Goal: Navigation & Orientation: Find specific page/section

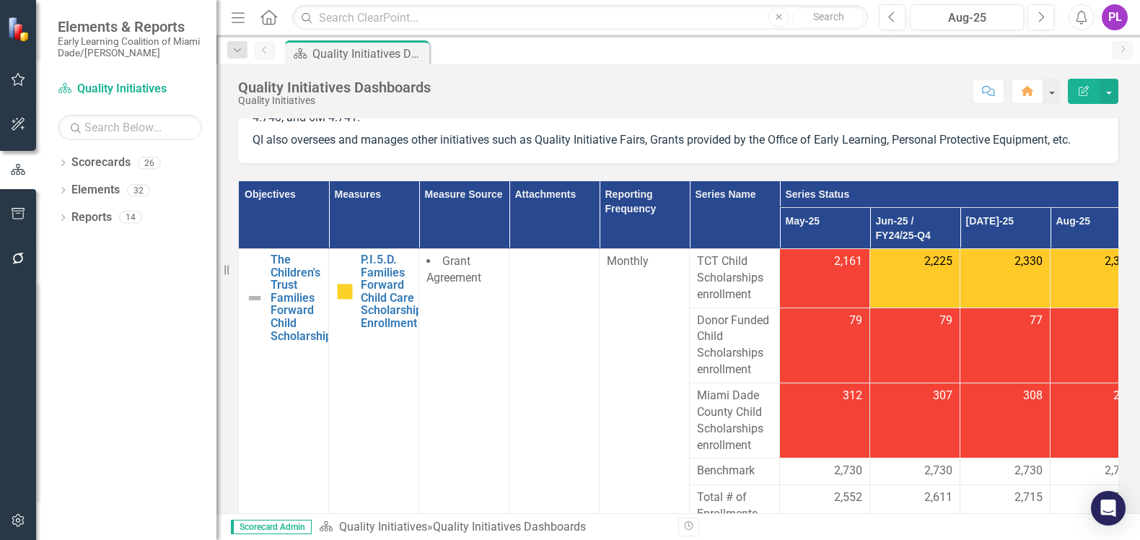
scroll to position [361, 0]
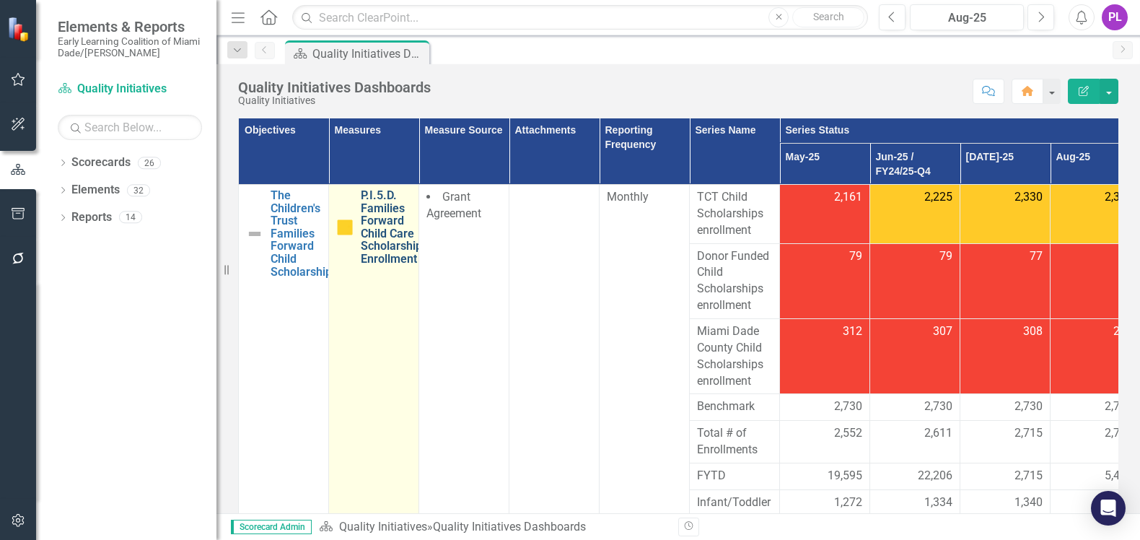
drag, startPoint x: 424, startPoint y: 258, endPoint x: 395, endPoint y: 249, distance: 30.3
click at [395, 244] on tr "The Children's Trust Families Forward Child Scholarship Edit Edit Objective Lin…" at bounding box center [690, 214] width 902 height 59
click at [395, 248] on link "P.I.5.D. Families Forward Child Care Scholarships Enrollment" at bounding box center [394, 227] width 67 height 76
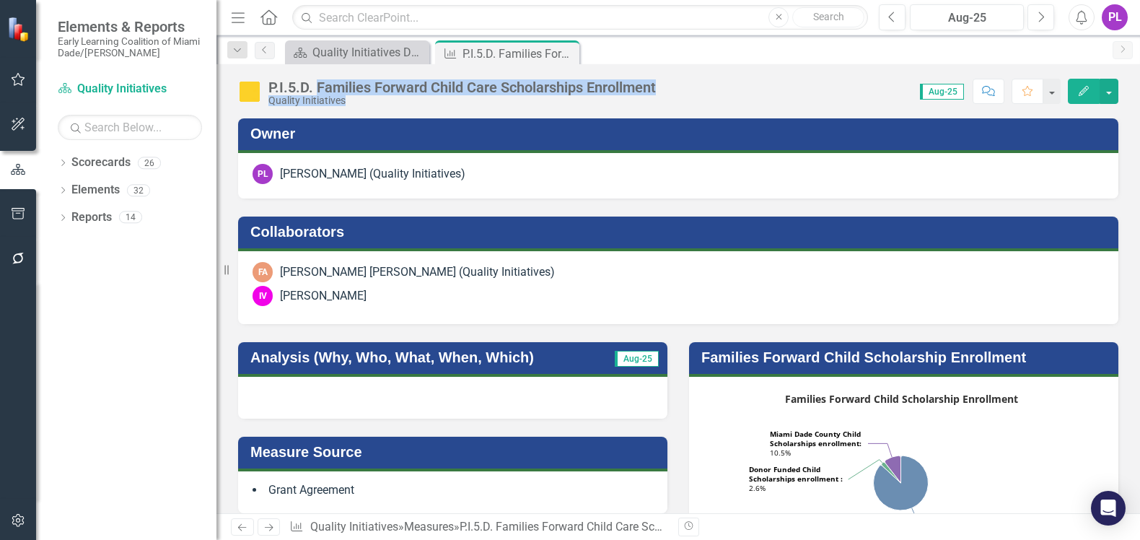
drag, startPoint x: 673, startPoint y: 89, endPoint x: 315, endPoint y: 84, distance: 357.2
click at [315, 84] on div "P.I.5.D. Families Forward Child Care Scholarships Enrollment Quality Initiative…" at bounding box center [678, 85] width 924 height 43
copy div "Families Forward Child Care Scholarships Enrollment Quality Initiatives Score: …"
click at [370, 56] on div "Quality Initiatives Dashboards" at bounding box center [359, 52] width 95 height 18
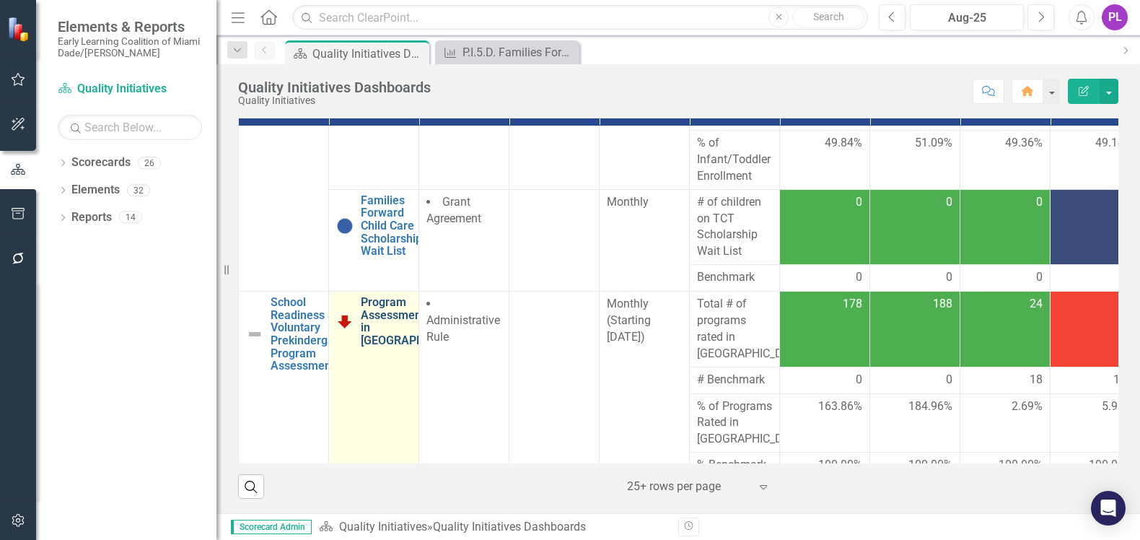
scroll to position [451, 0]
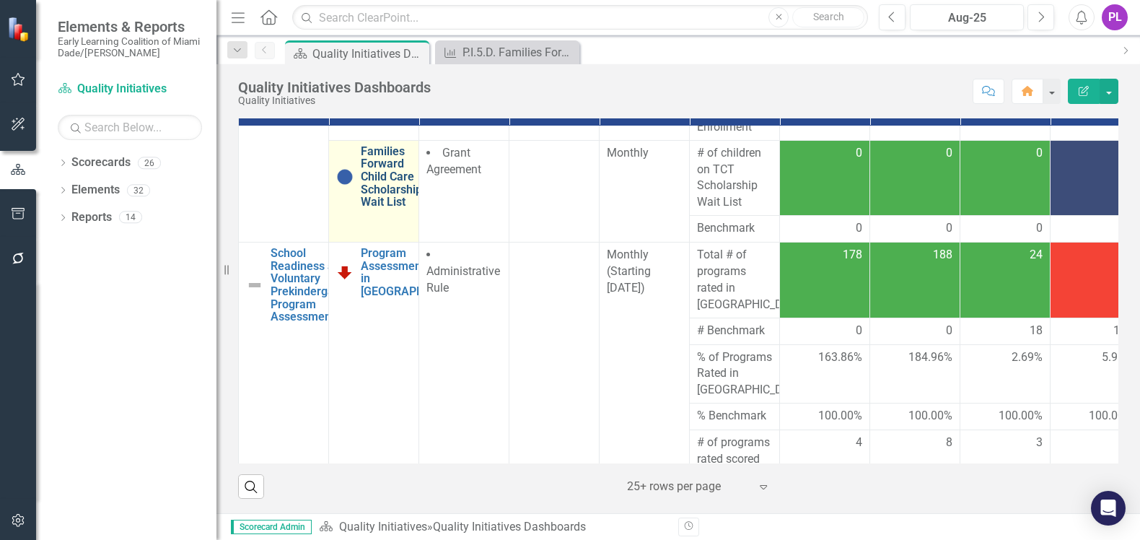
click at [387, 184] on link "Families Forward Child Care Scholarship Wait List" at bounding box center [391, 176] width 61 height 63
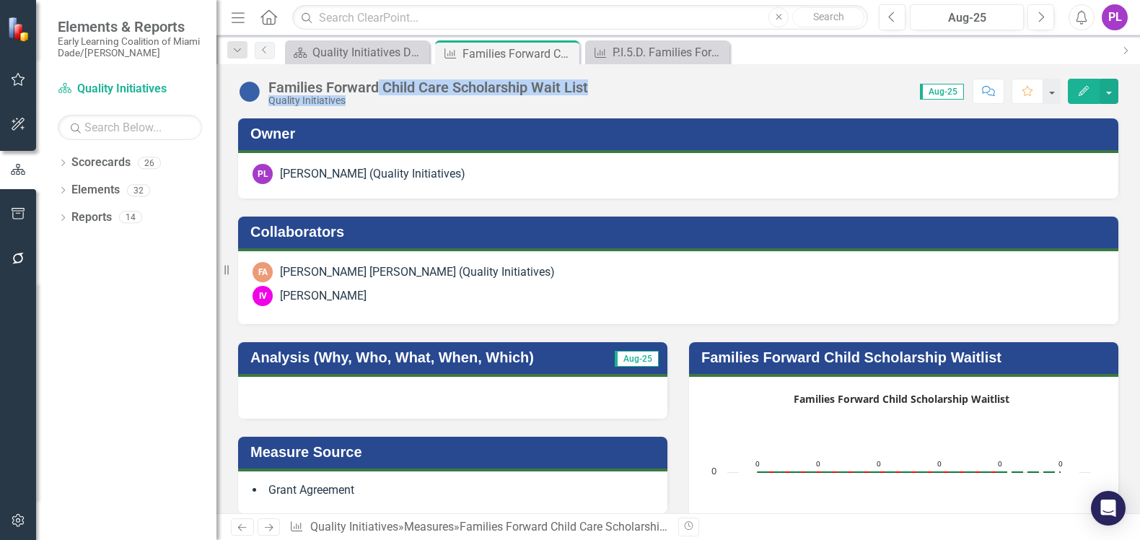
drag, startPoint x: 597, startPoint y: 84, endPoint x: 380, endPoint y: 88, distance: 216.5
click at [380, 88] on div "Families Forward Child Care Scholarship Wait List Quality Initiatives Score: 0.…" at bounding box center [678, 85] width 924 height 43
click at [390, 101] on div "Quality Initiatives" at bounding box center [428, 100] width 320 height 11
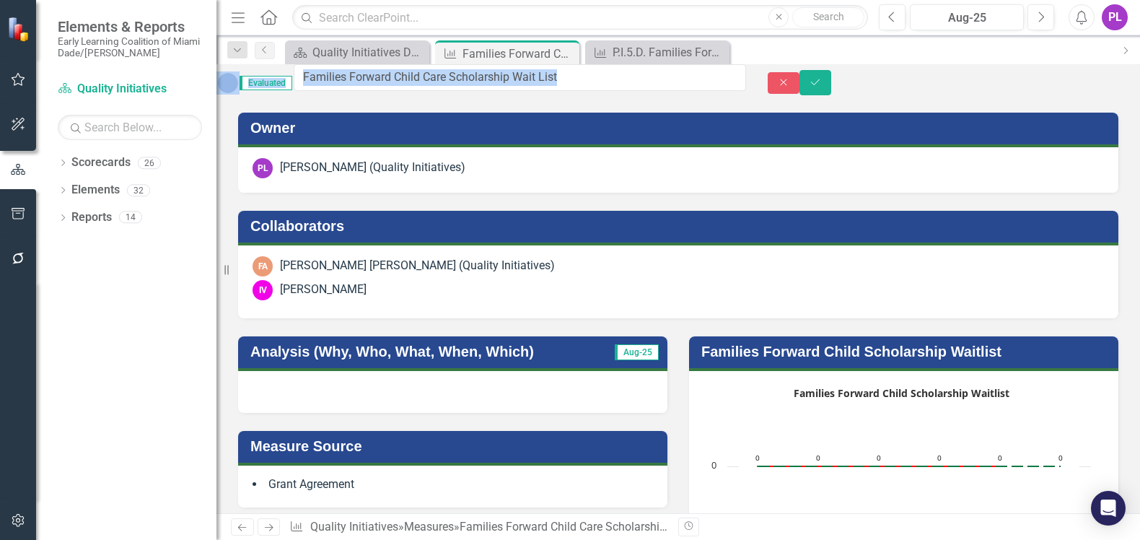
drag, startPoint x: 271, startPoint y: 83, endPoint x: 604, endPoint y: 90, distance: 332.7
click at [533, 82] on input "Families Forward Child Care Scholarship Wait List" at bounding box center [520, 77] width 452 height 27
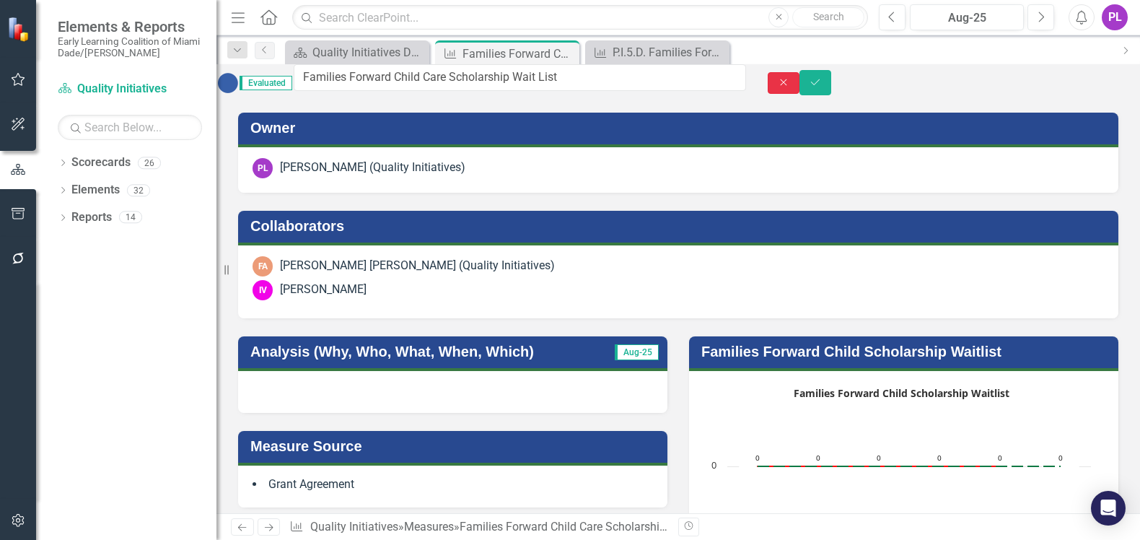
click at [790, 84] on icon "Close" at bounding box center [783, 82] width 13 height 10
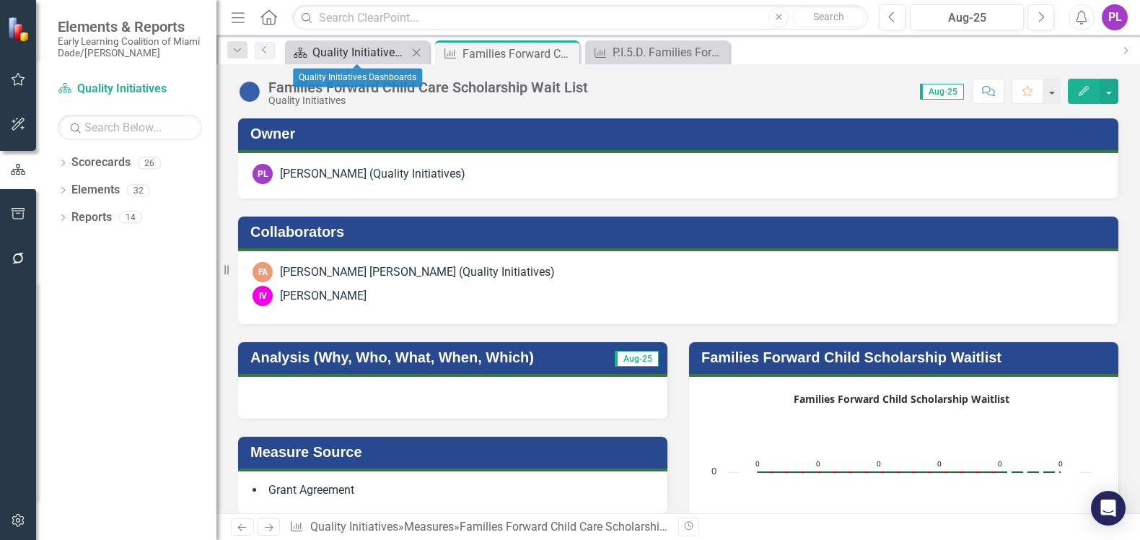
click at [341, 49] on div "Quality Initiatives Dashboards" at bounding box center [359, 52] width 95 height 18
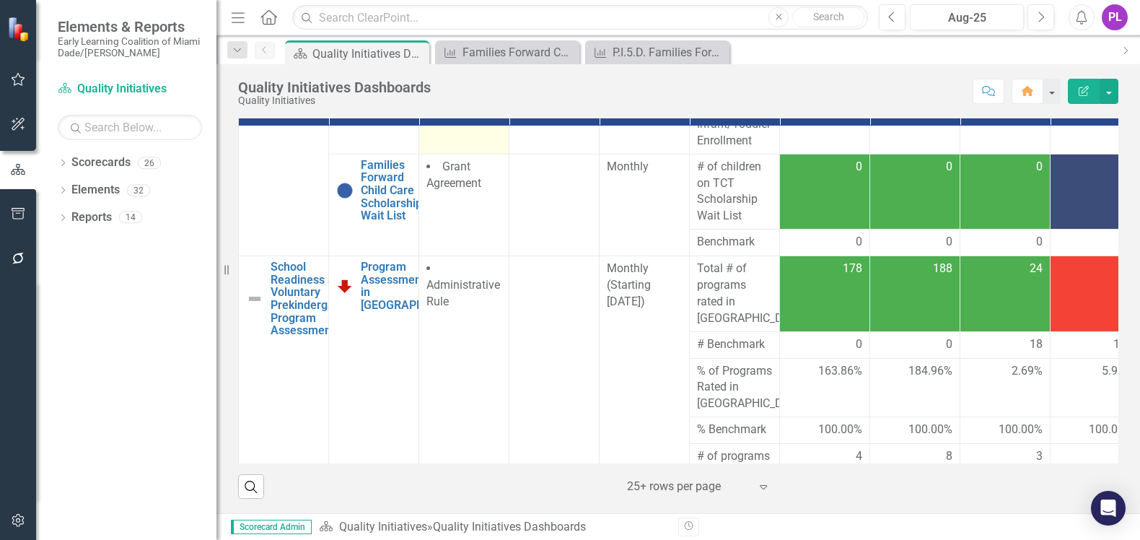
scroll to position [451, 0]
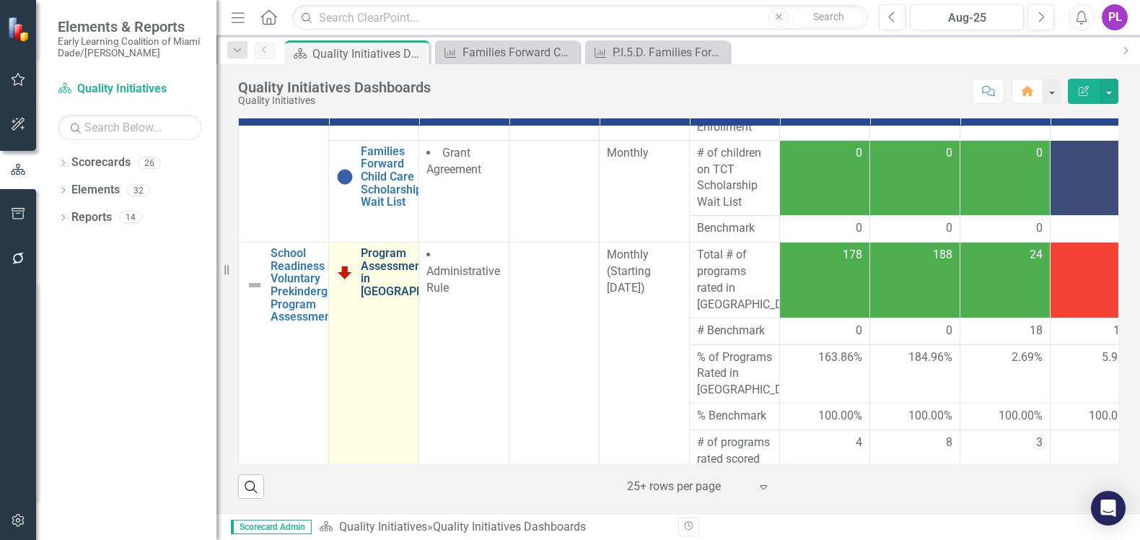
click at [387, 269] on link "Program Assessment Ratings in [GEOGRAPHIC_DATA]" at bounding box center [416, 272] width 111 height 51
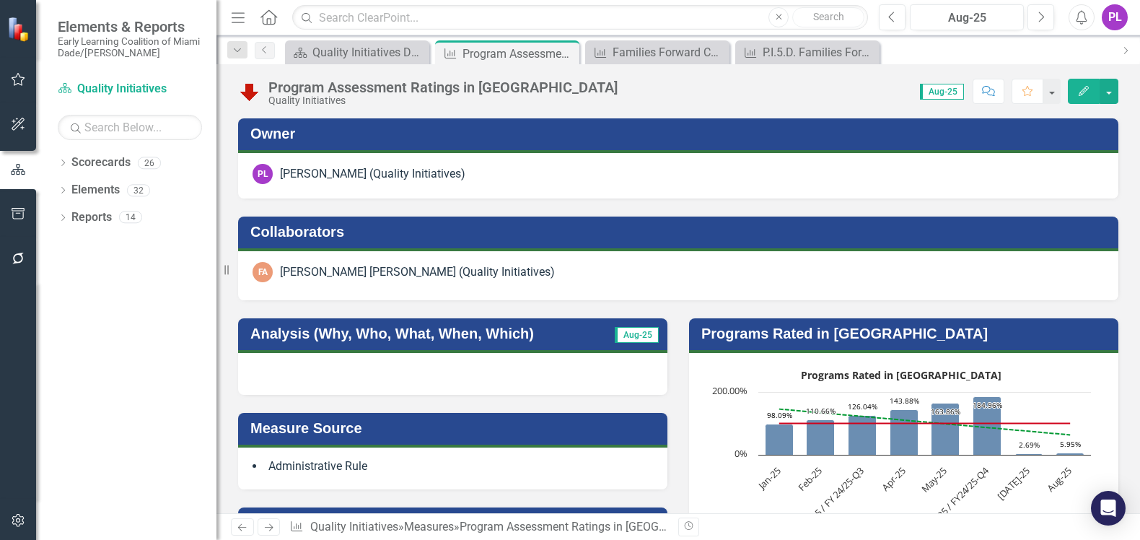
click at [408, 79] on div "Program Assessment Ratings in [GEOGRAPHIC_DATA] Dade Quality Initiatives" at bounding box center [431, 92] width 387 height 27
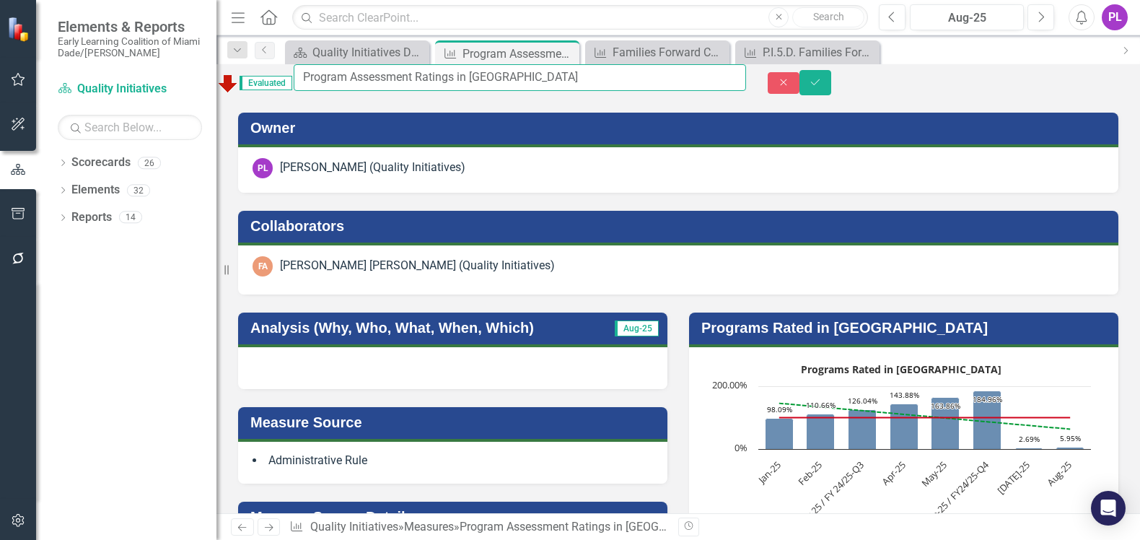
click at [408, 83] on input "Program Assessment Ratings in [GEOGRAPHIC_DATA]" at bounding box center [520, 77] width 452 height 27
click at [409, 83] on input "Program Assessment Ratings in [GEOGRAPHIC_DATA]" at bounding box center [520, 77] width 452 height 27
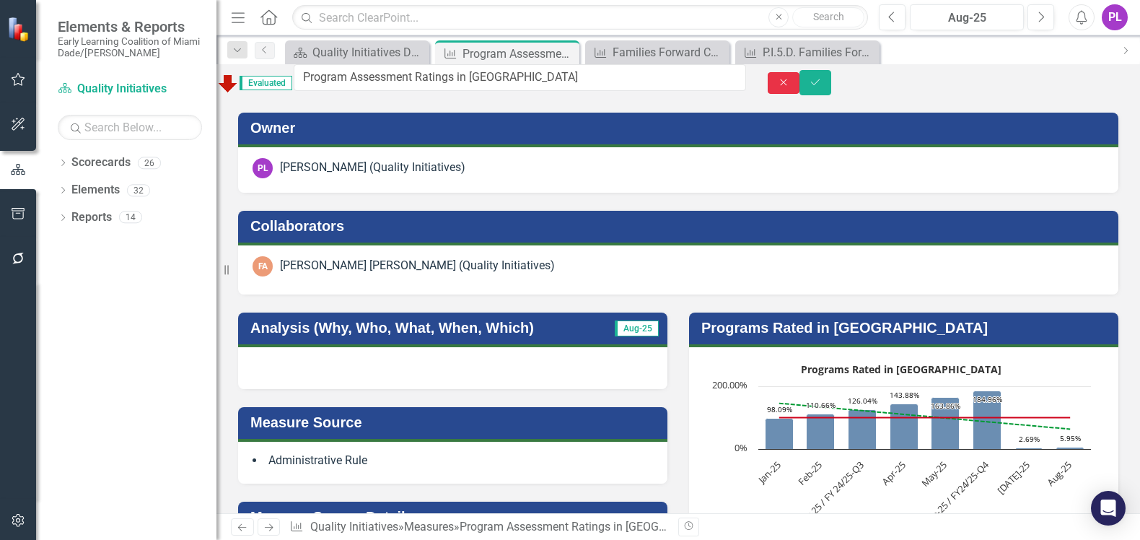
click at [790, 84] on icon "Close" at bounding box center [783, 82] width 13 height 10
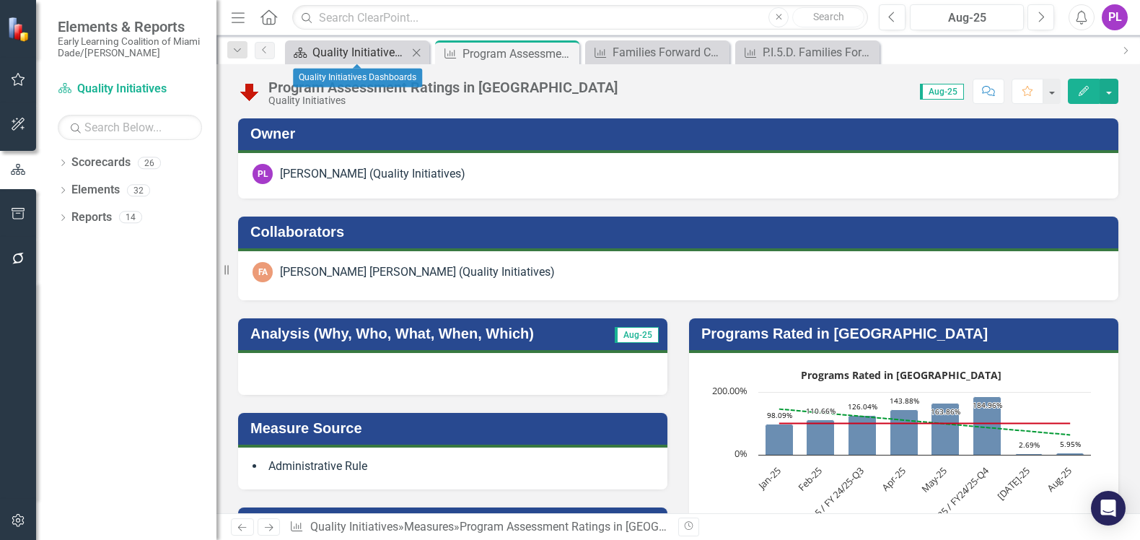
click at [367, 48] on div "Quality Initiatives Dashboards" at bounding box center [359, 52] width 95 height 18
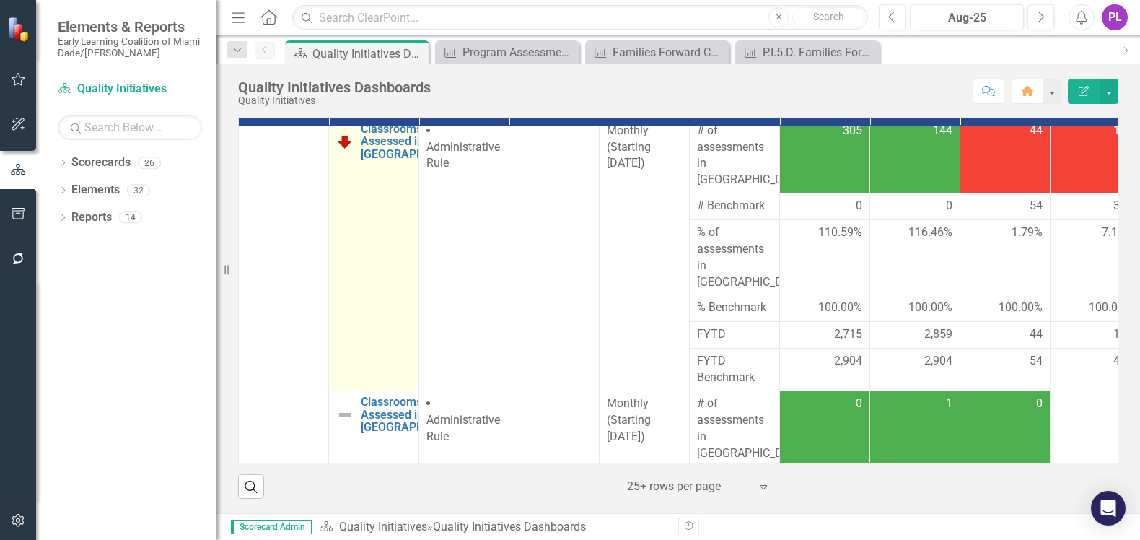
scroll to position [1714, 0]
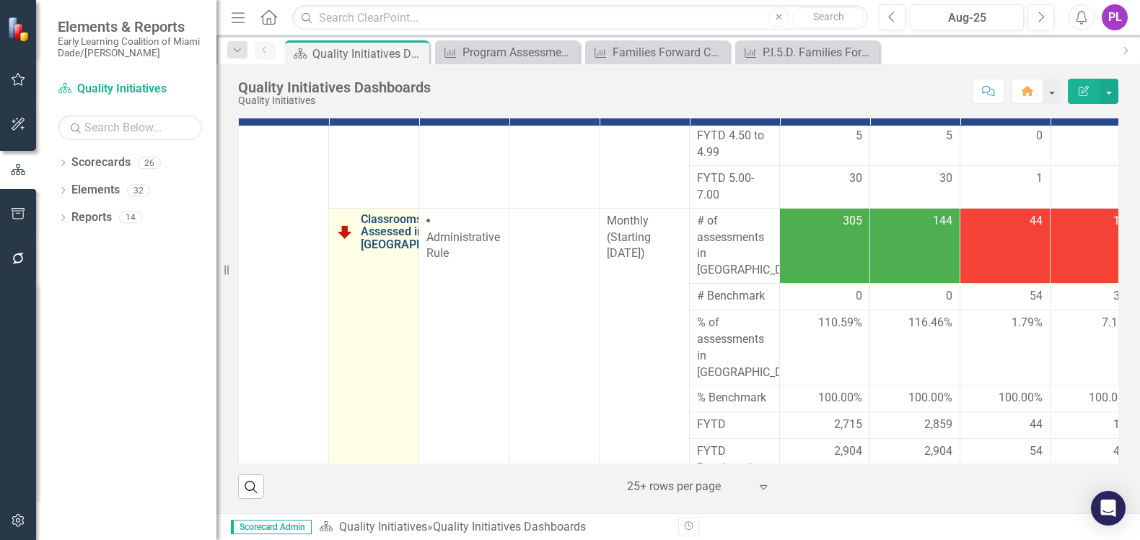
click at [398, 251] on link "Classrooms Assessed in [GEOGRAPHIC_DATA]" at bounding box center [416, 232] width 111 height 38
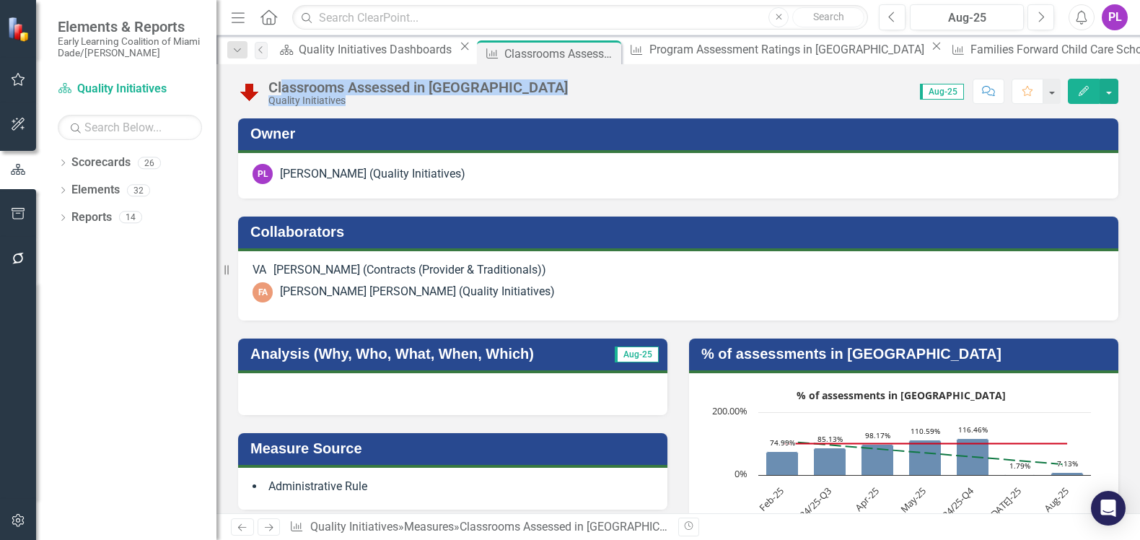
drag, startPoint x: 525, startPoint y: 85, endPoint x: 282, endPoint y: 84, distance: 242.5
click at [282, 84] on div "Classrooms Assessed in [GEOGRAPHIC_DATA]-Dade Quality Initiatives Score: 0.00 A…" at bounding box center [678, 85] width 924 height 43
click at [294, 87] on div "Classrooms Assessed in [GEOGRAPHIC_DATA]" at bounding box center [417, 87] width 299 height 16
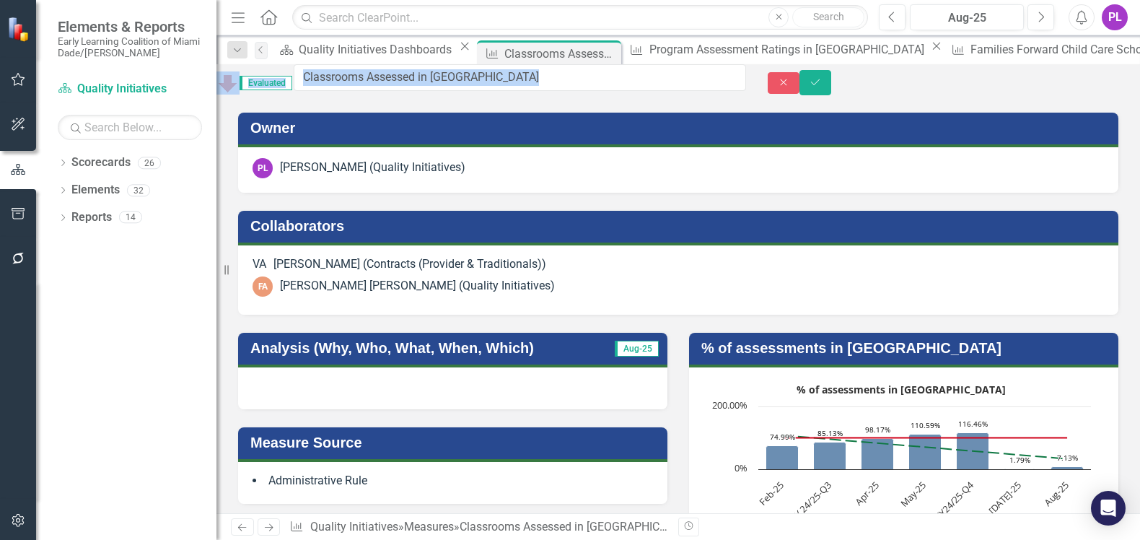
drag, startPoint x: 269, startPoint y: 83, endPoint x: 543, endPoint y: 92, distance: 273.6
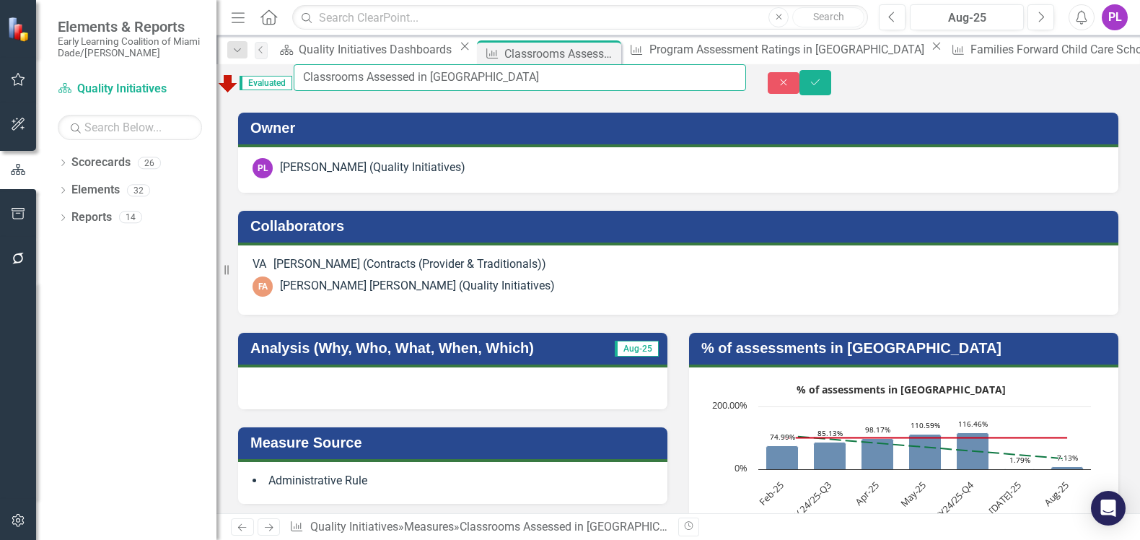
click at [492, 83] on input "Classrooms Assessed in [GEOGRAPHIC_DATA]" at bounding box center [520, 77] width 452 height 27
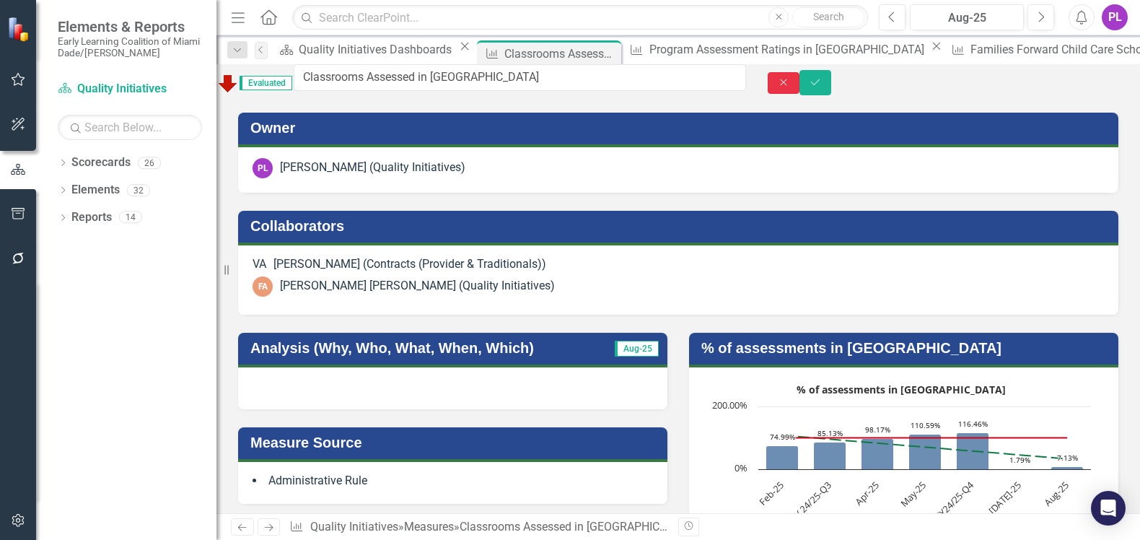
click at [800, 84] on button "Close" at bounding box center [784, 83] width 32 height 22
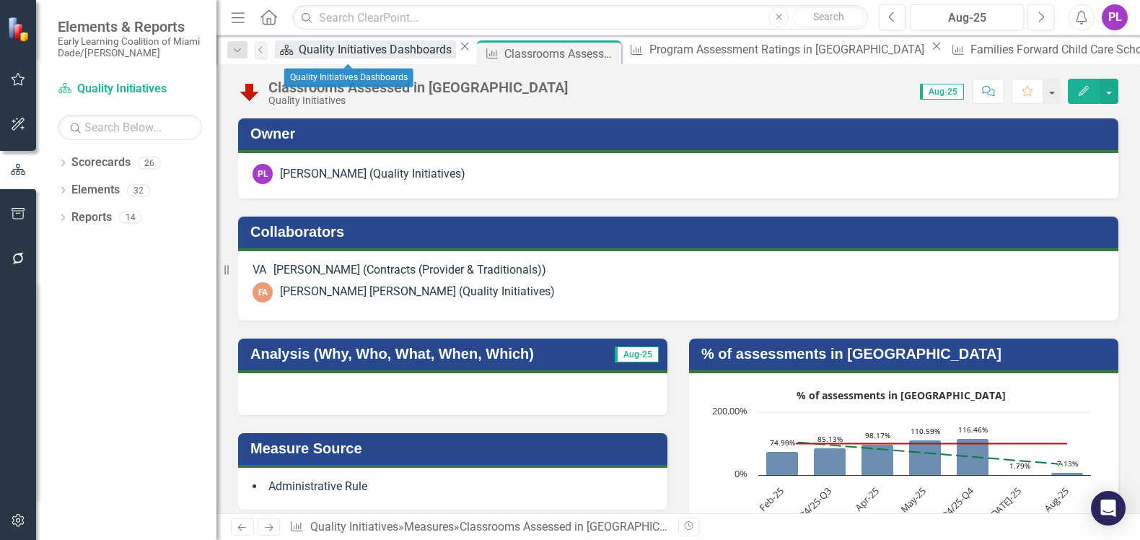
click at [340, 52] on div "Quality Initiatives Dashboards" at bounding box center [377, 49] width 157 height 18
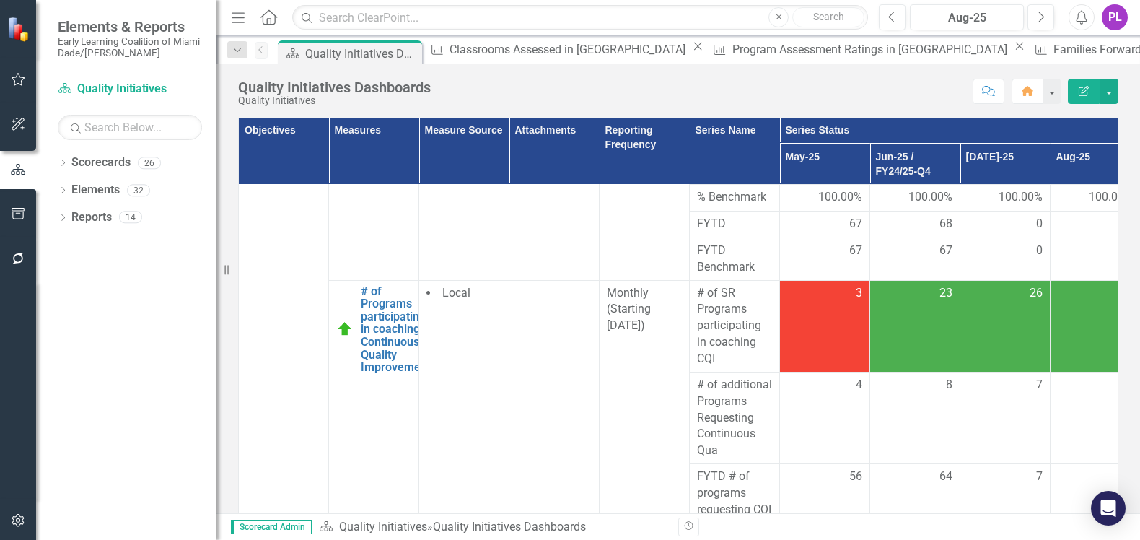
scroll to position [2255, 0]
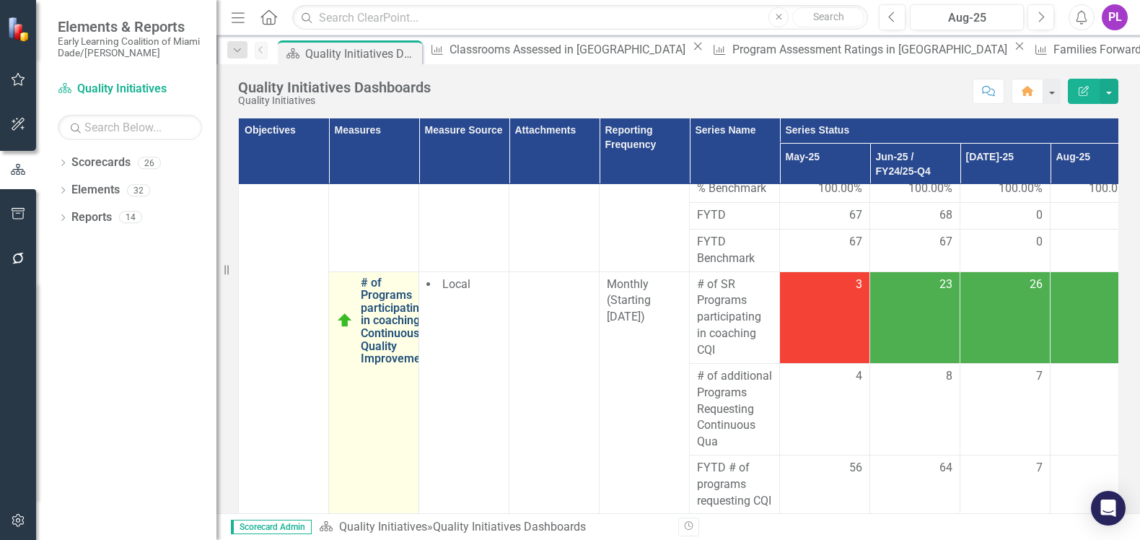
click at [379, 315] on link "# of Programs participating in coaching Continuous Quality Improvement" at bounding box center [396, 320] width 70 height 89
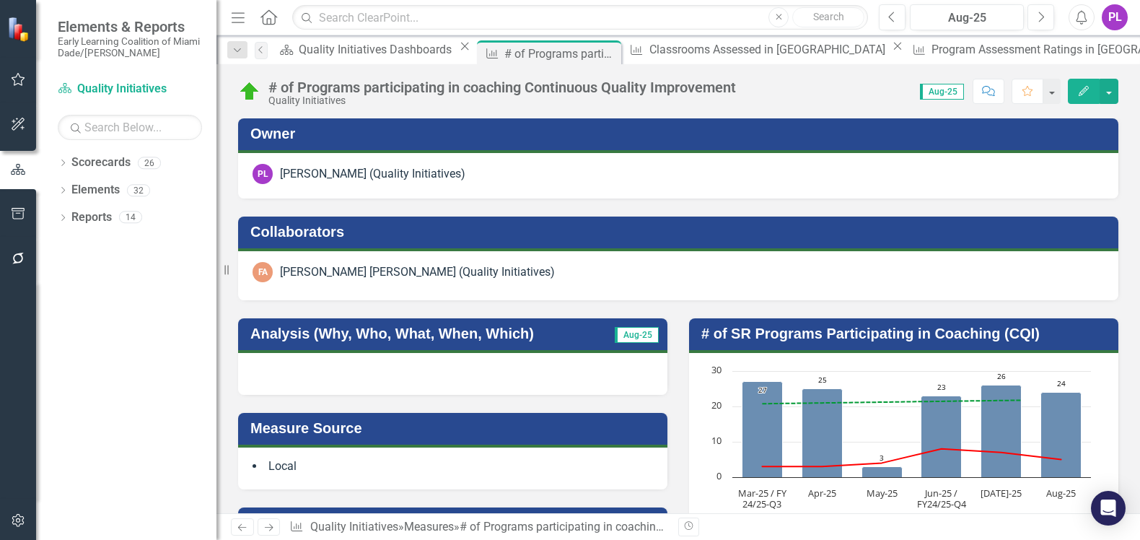
click at [478, 82] on div "# of Programs participating in coaching Continuous Quality Improvement" at bounding box center [502, 87] width 468 height 16
click at [478, 87] on div "# of Programs participating in coaching Continuous Quality Improvement" at bounding box center [502, 87] width 468 height 16
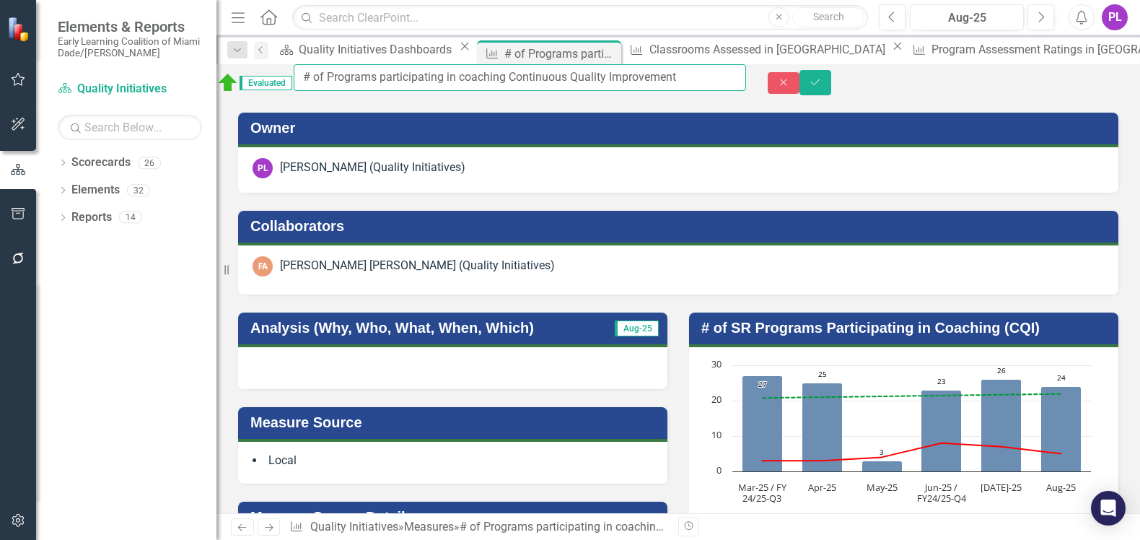
click at [480, 87] on input "# of Programs participating in coaching Continuous Quality Improvement" at bounding box center [520, 77] width 452 height 27
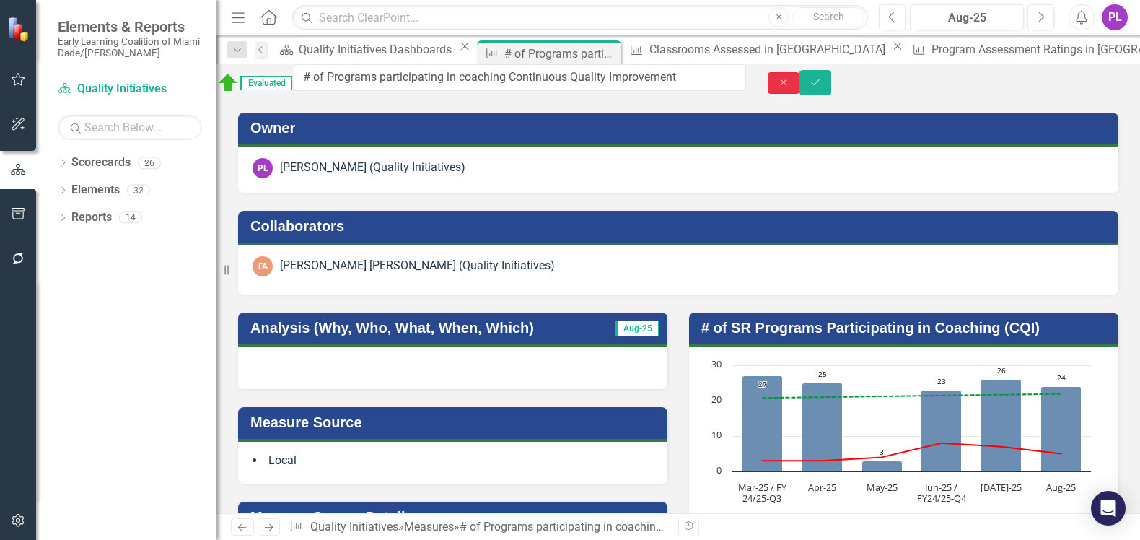
click at [787, 84] on icon "button" at bounding box center [784, 82] width 6 height 6
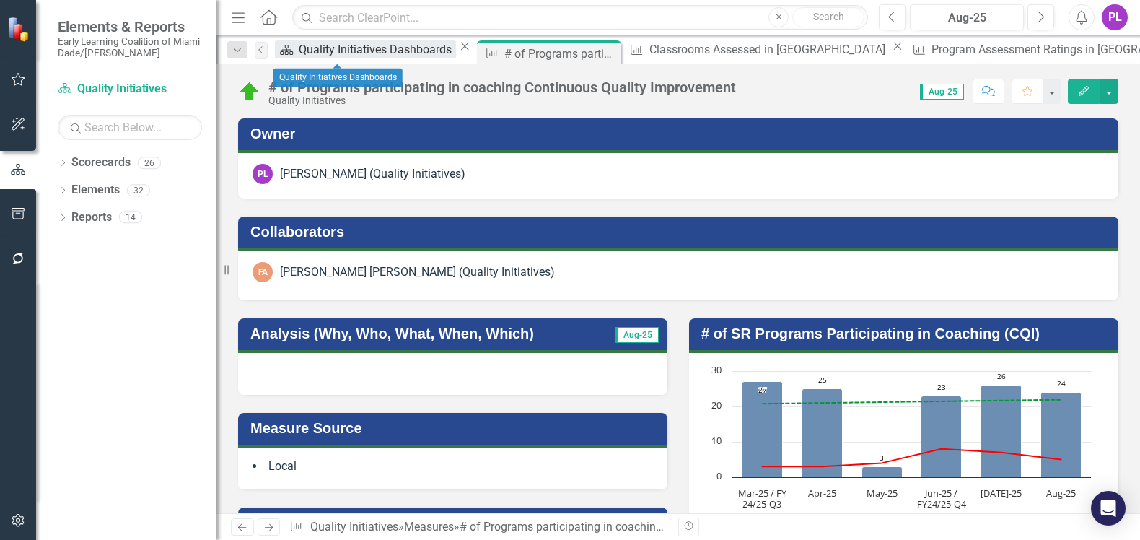
click at [333, 44] on div "Quality Initiatives Dashboards" at bounding box center [377, 49] width 157 height 18
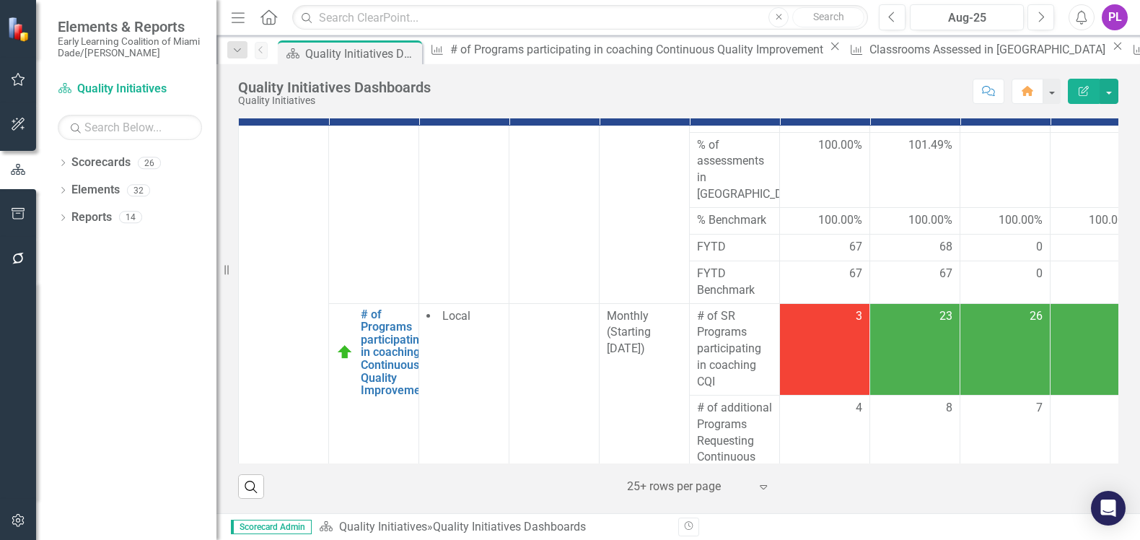
scroll to position [2526, 0]
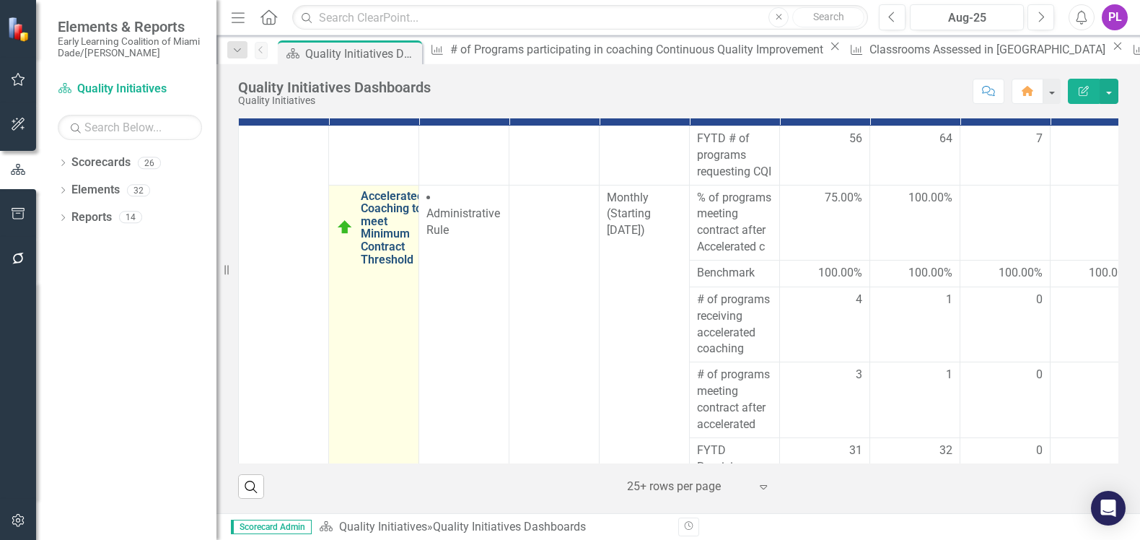
click at [399, 240] on link "Accelerated Coaching to meet Minimum Contract Threshold" at bounding box center [392, 228] width 63 height 76
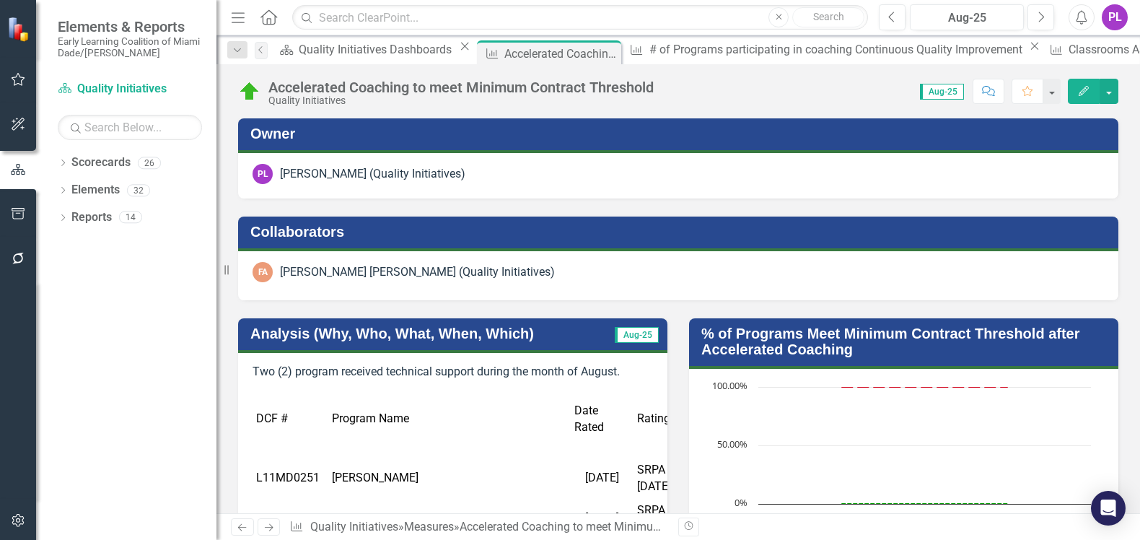
click at [450, 83] on div "Accelerated Coaching to meet Minimum Contract Threshold" at bounding box center [460, 87] width 385 height 16
click at [478, 85] on div "Accelerated Coaching to meet Minimum Contract Threshold" at bounding box center [460, 87] width 385 height 16
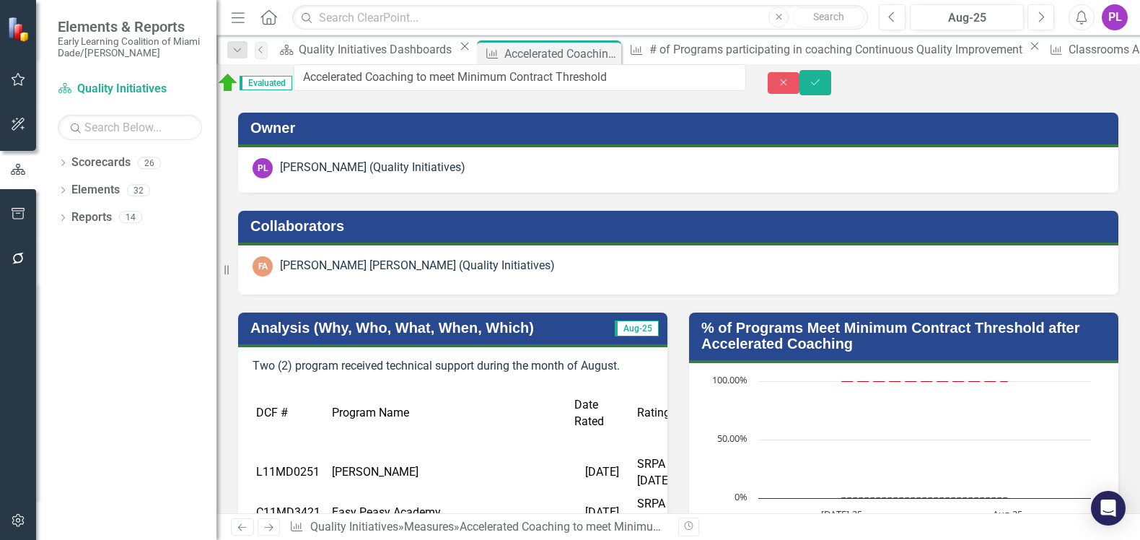
click at [478, 85] on input "Accelerated Coaching to meet Minimum Contract Threshold" at bounding box center [520, 77] width 452 height 27
click at [800, 84] on button "Close" at bounding box center [784, 83] width 32 height 22
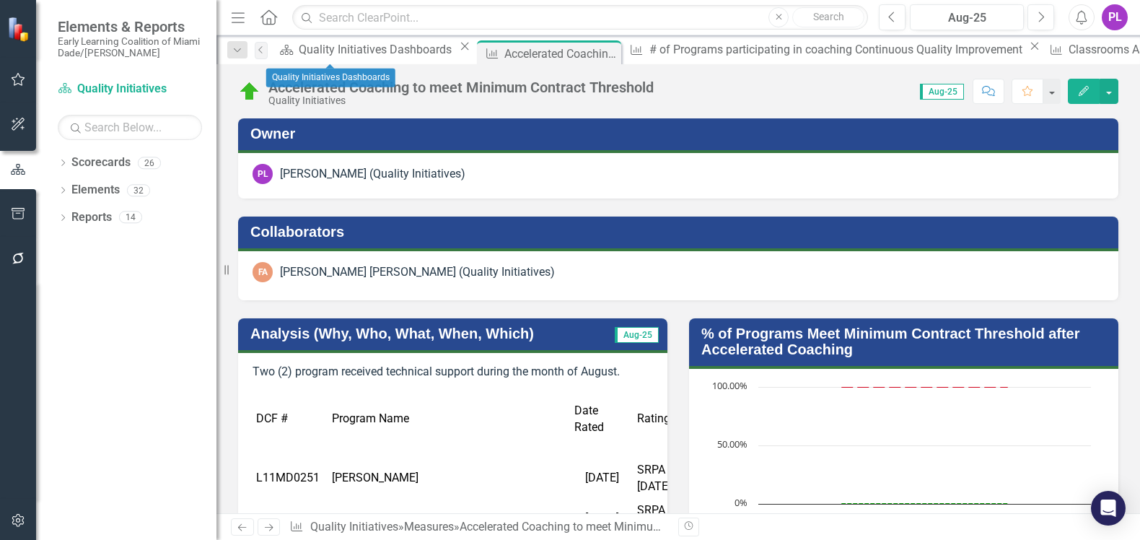
click at [456, 52] on div "Close" at bounding box center [465, 46] width 18 height 12
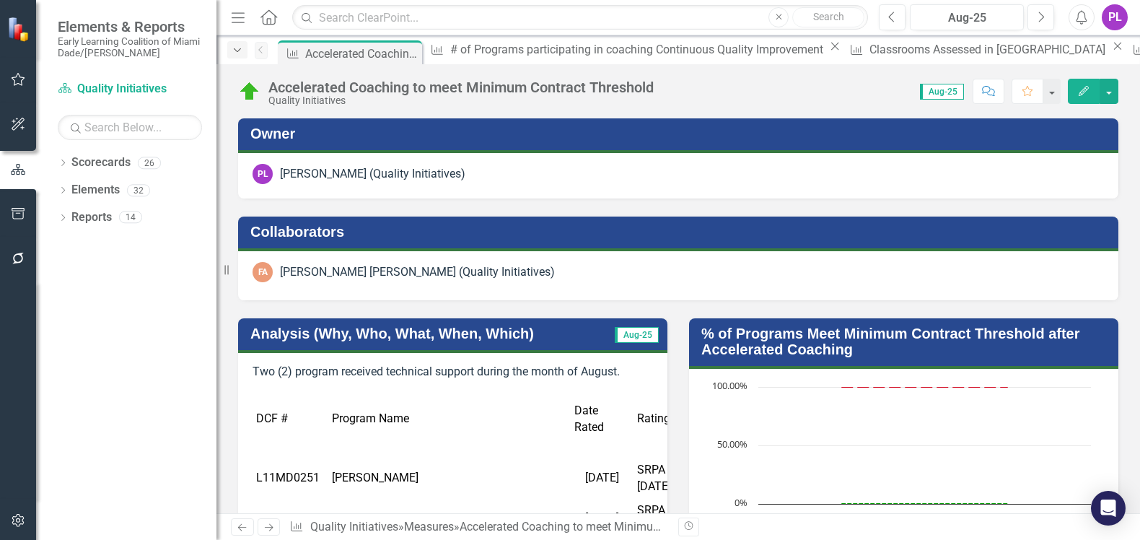
click at [240, 51] on icon "Dropdown" at bounding box center [237, 50] width 13 height 10
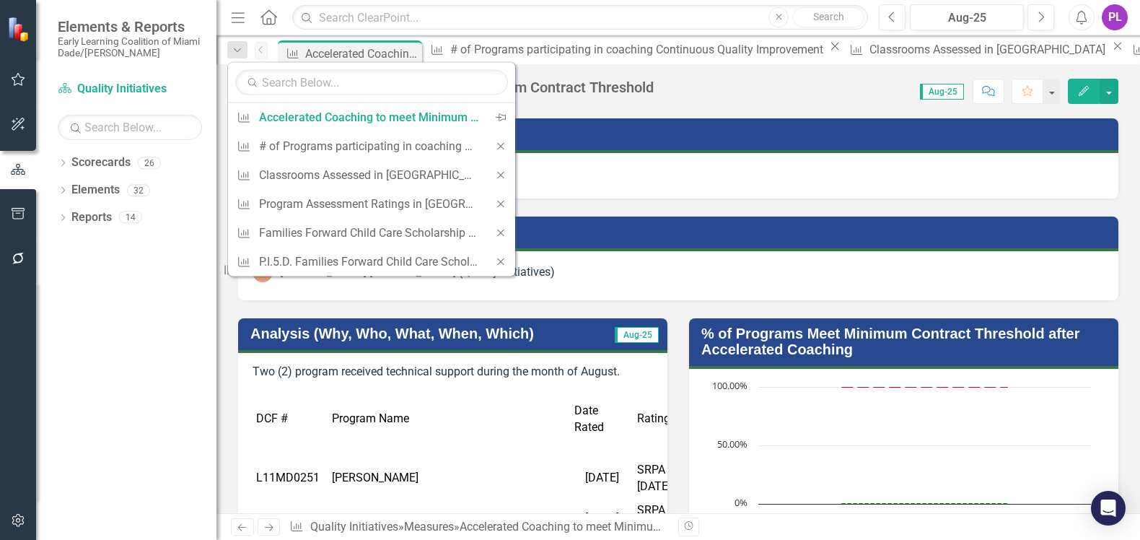
click at [271, 20] on icon "Home" at bounding box center [268, 16] width 19 height 15
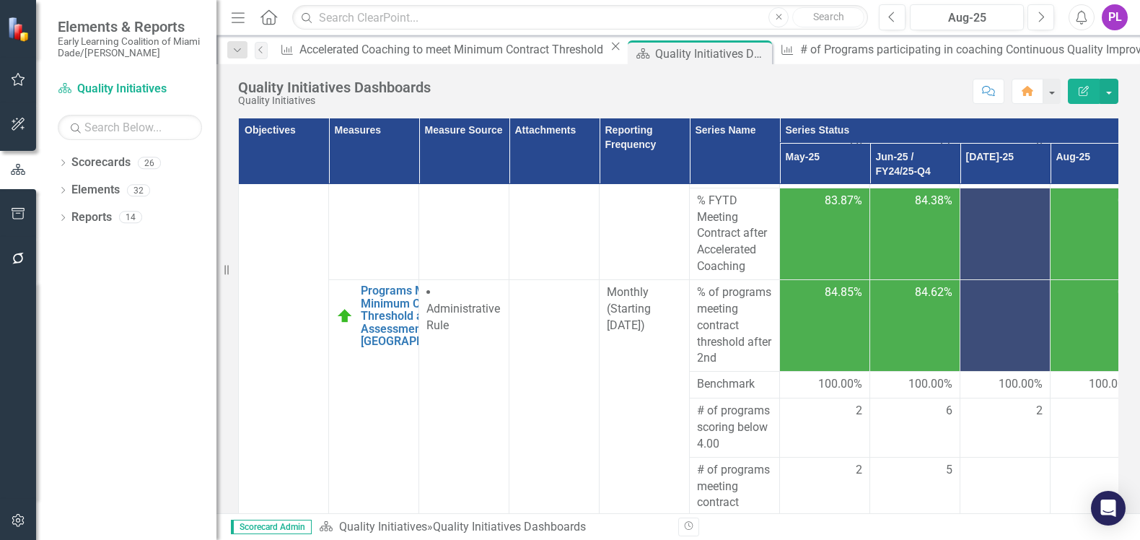
scroll to position [2977, 0]
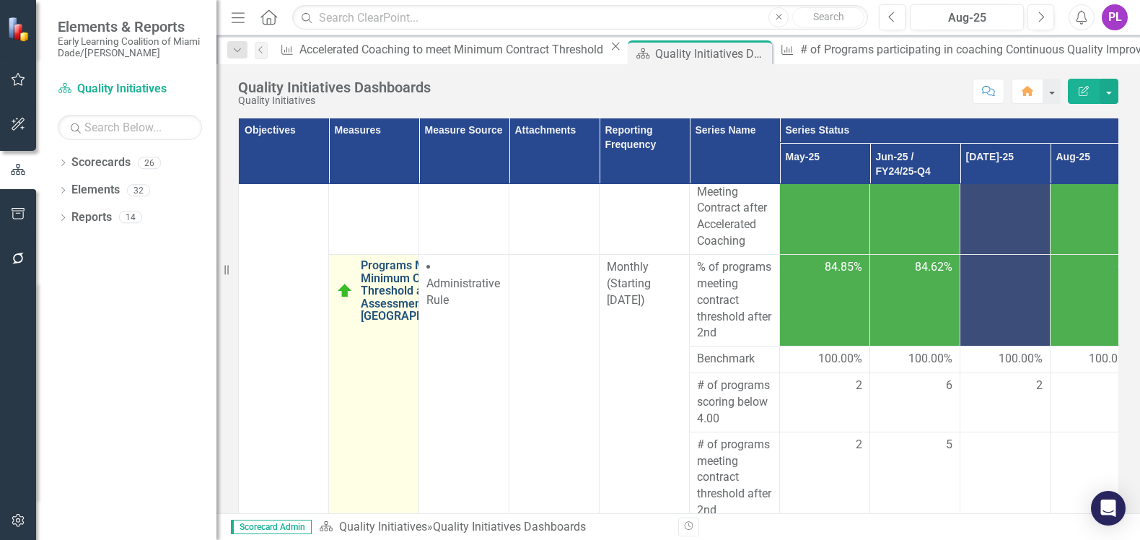
click at [380, 323] on link "Programs Meeting Minimum Contract Threshold after 2nd Assessment in [GEOGRAPHIC…" at bounding box center [416, 290] width 111 height 63
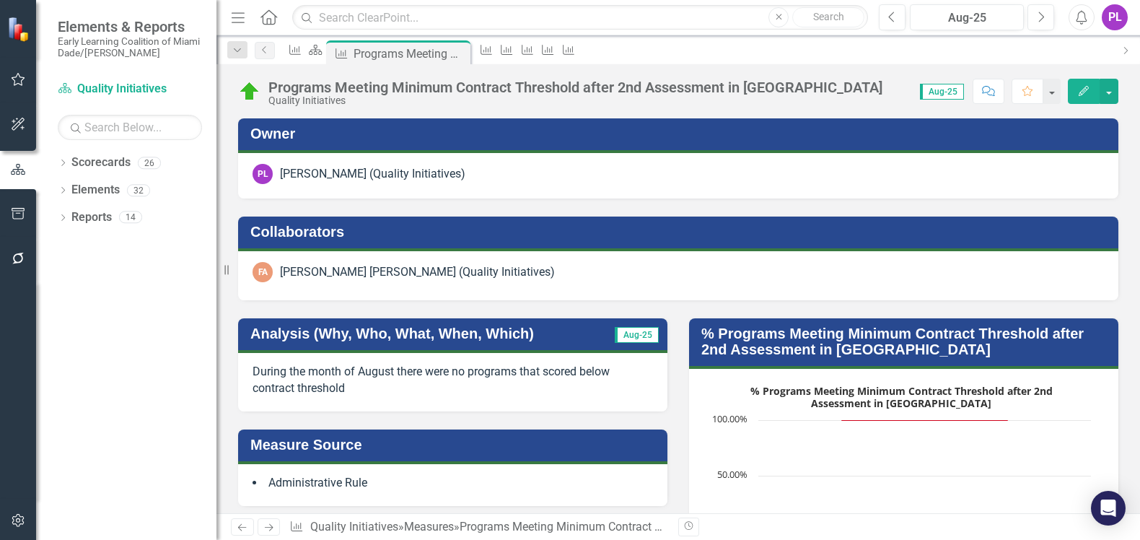
click at [412, 84] on div "Programs Meeting Minimum Contract Threshold after 2nd Assessment in [GEOGRAPHIC…" at bounding box center [575, 87] width 614 height 16
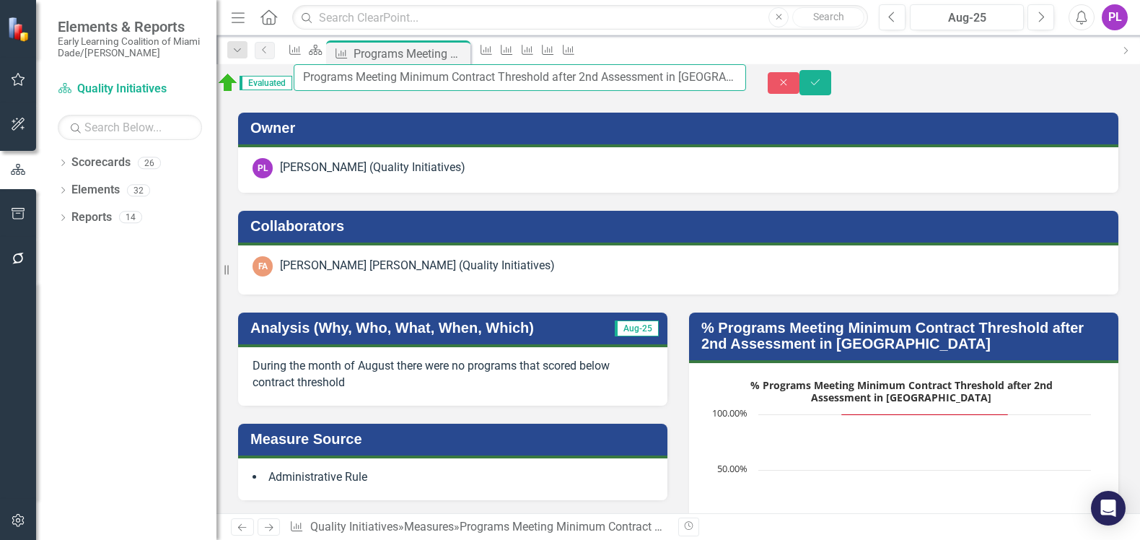
click at [412, 84] on input "Programs Meeting Minimum Contract Threshold after 2nd Assessment in [GEOGRAPHIC…" at bounding box center [520, 77] width 452 height 27
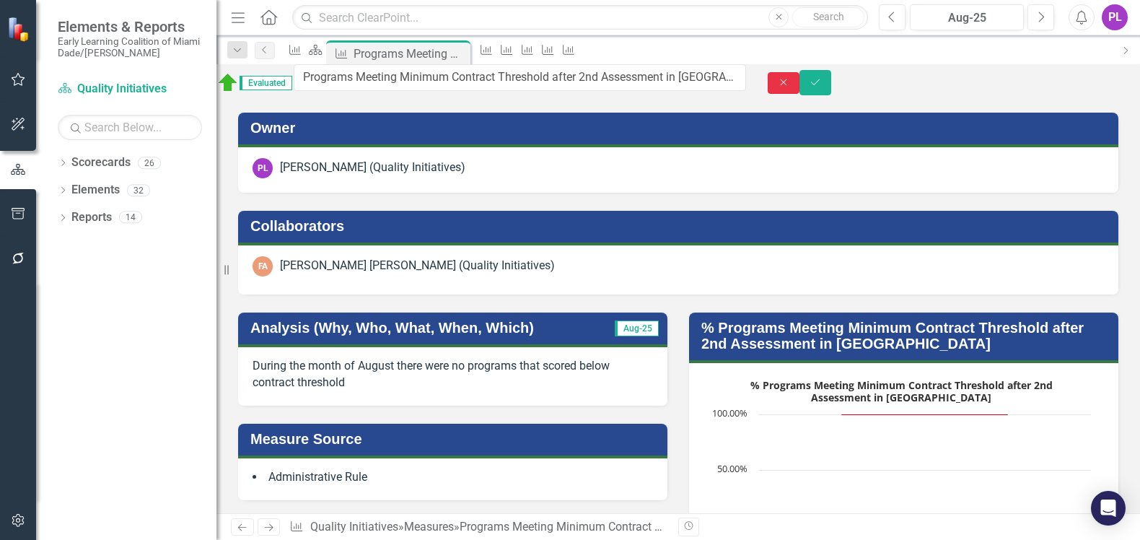
click at [790, 85] on icon "Close" at bounding box center [783, 82] width 13 height 10
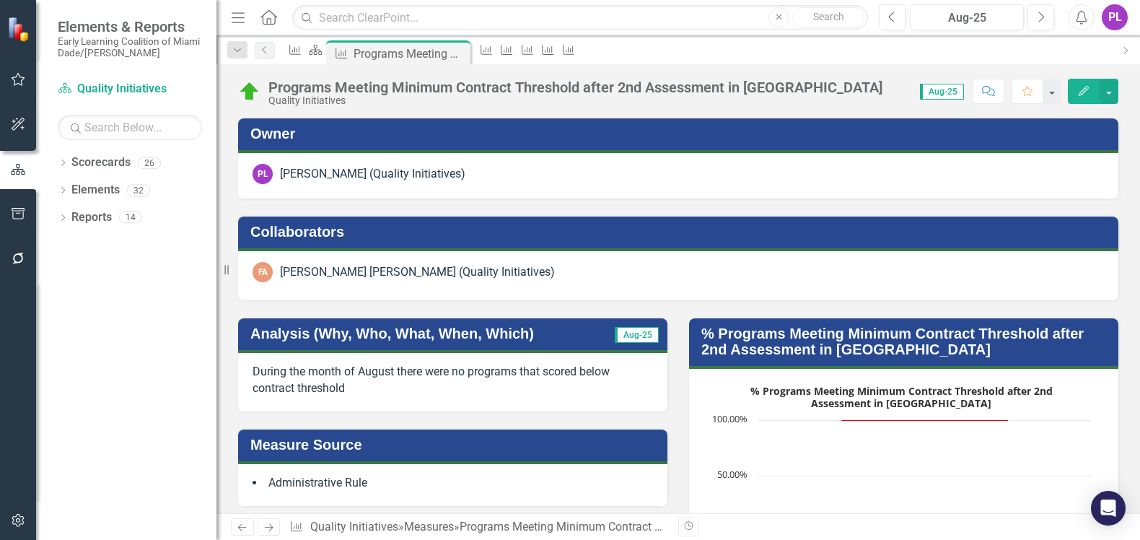
click at [268, 18] on icon at bounding box center [268, 16] width 17 height 15
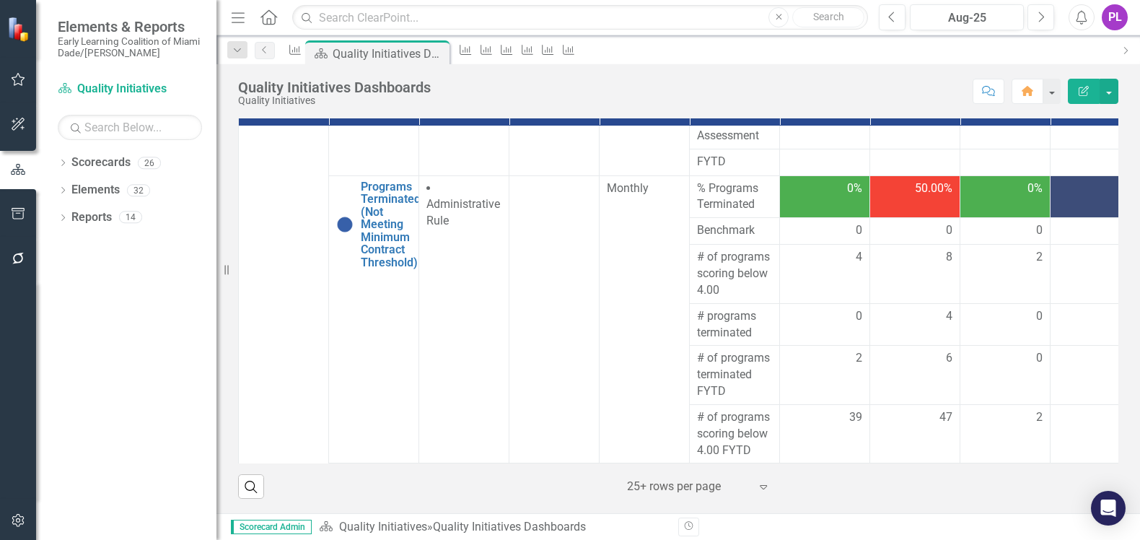
scroll to position [3698, 0]
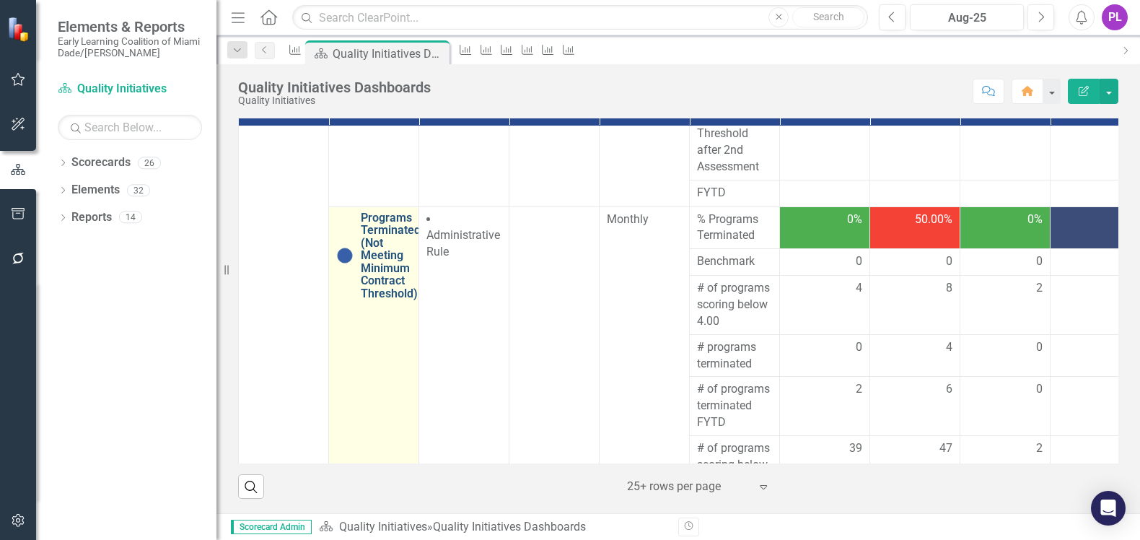
click at [387, 284] on link "Programs Terminated (Not Meeting Minimum Contract Threshold)" at bounding box center [391, 255] width 60 height 89
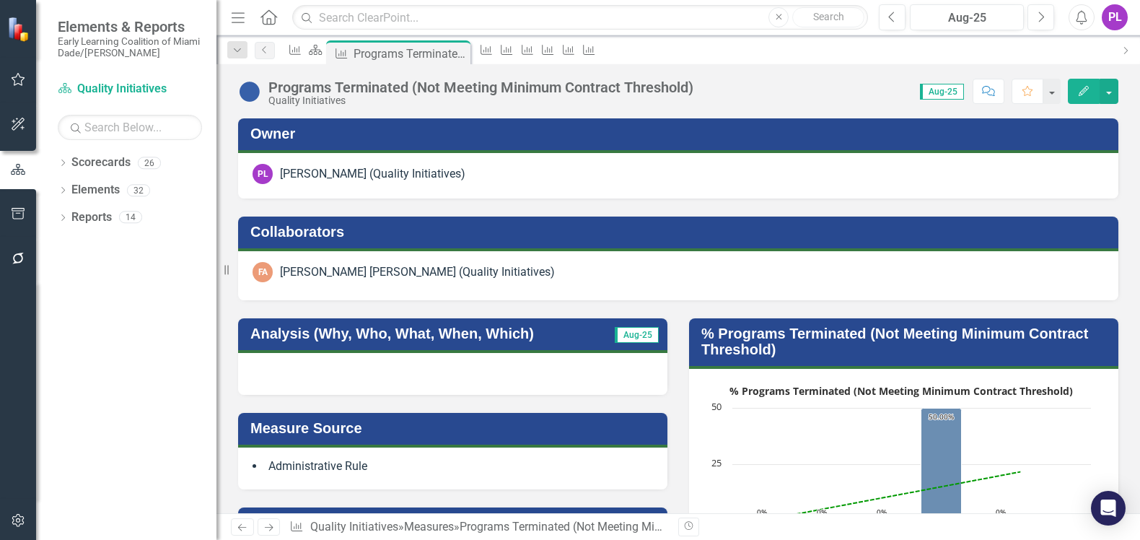
click at [456, 77] on div "Programs Terminated (Not Meeting Minimum Contract Threshold) Quality Initiative…" at bounding box center [678, 85] width 924 height 43
click at [456, 84] on div "Programs Terminated (Not Meeting Minimum Contract Threshold)" at bounding box center [480, 87] width 425 height 16
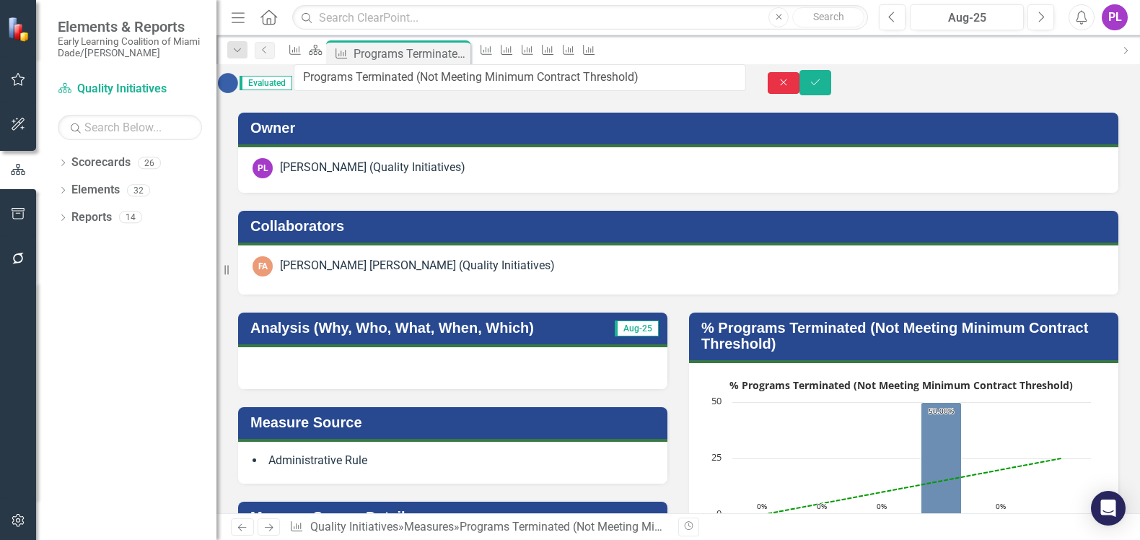
click at [790, 85] on icon "Close" at bounding box center [783, 82] width 13 height 10
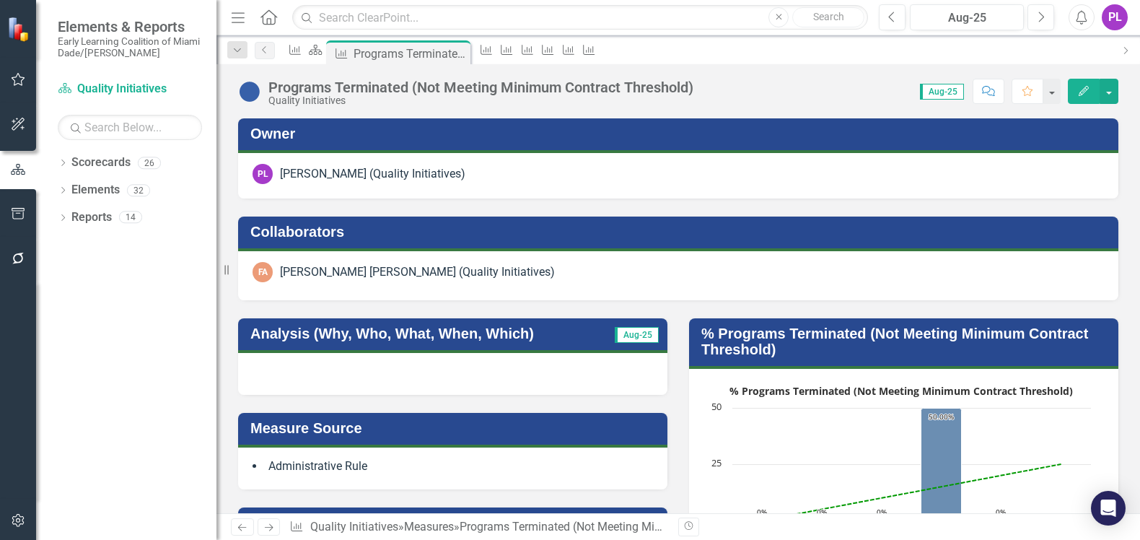
click at [272, 7] on link "Home" at bounding box center [269, 17] width 19 height 22
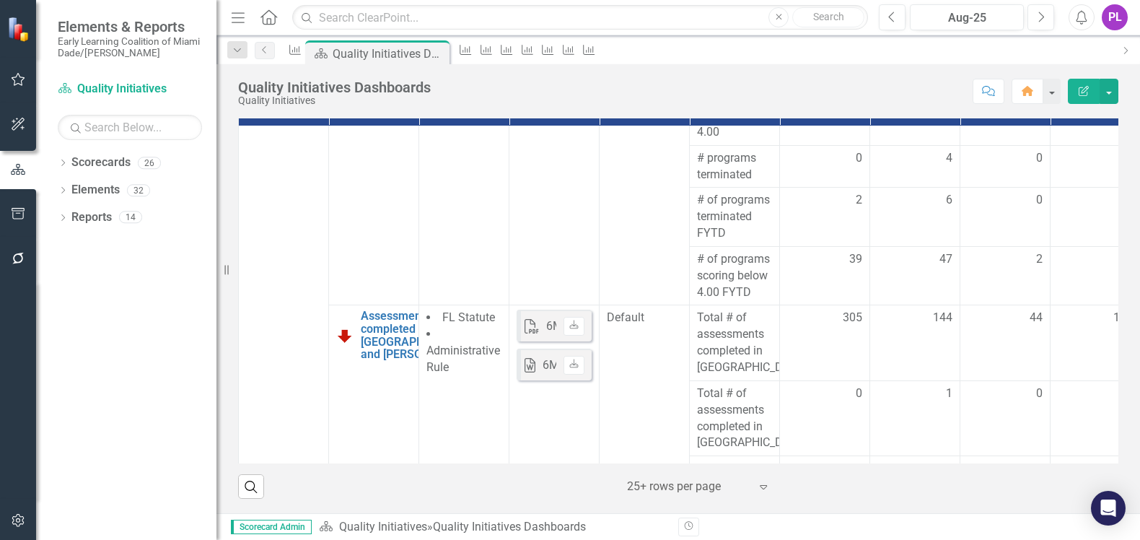
scroll to position [3886, 0]
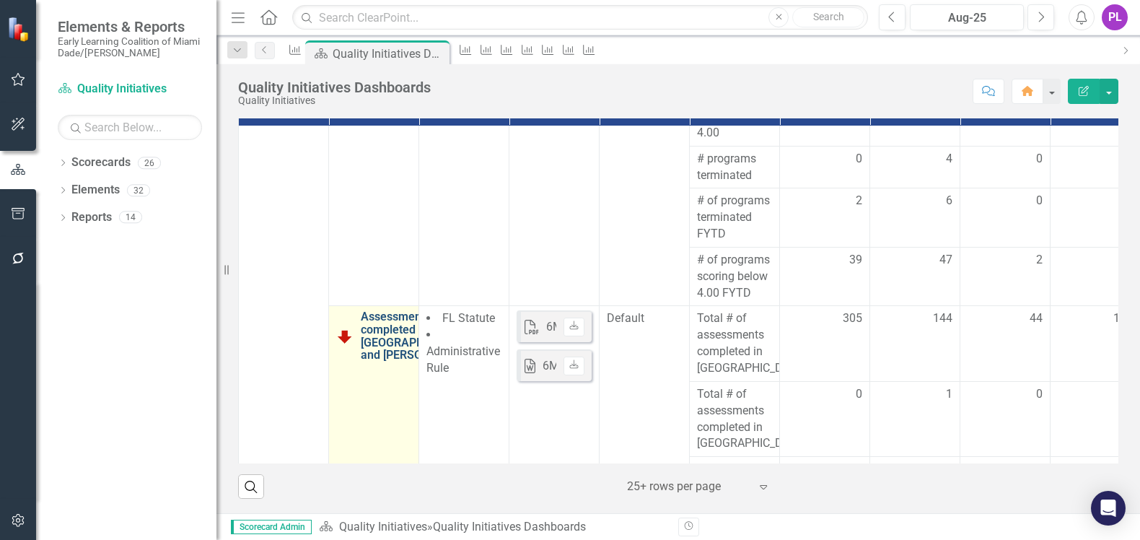
click at [383, 333] on link "Assessments completed in [GEOGRAPHIC_DATA] and [PERSON_NAME]" at bounding box center [416, 335] width 111 height 51
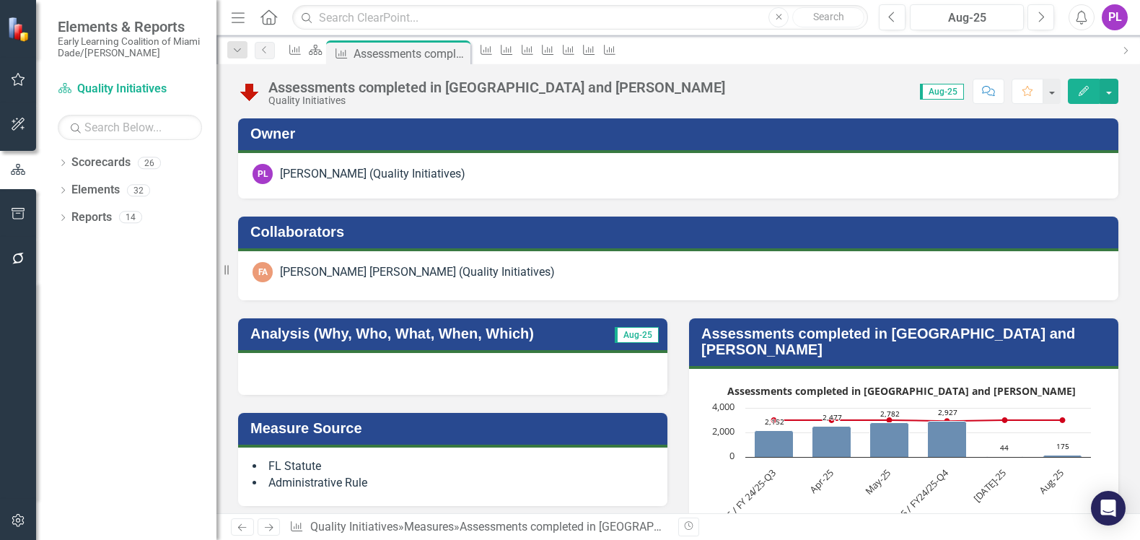
click at [438, 83] on div "Assessments completed in [GEOGRAPHIC_DATA] and [PERSON_NAME]" at bounding box center [496, 87] width 457 height 16
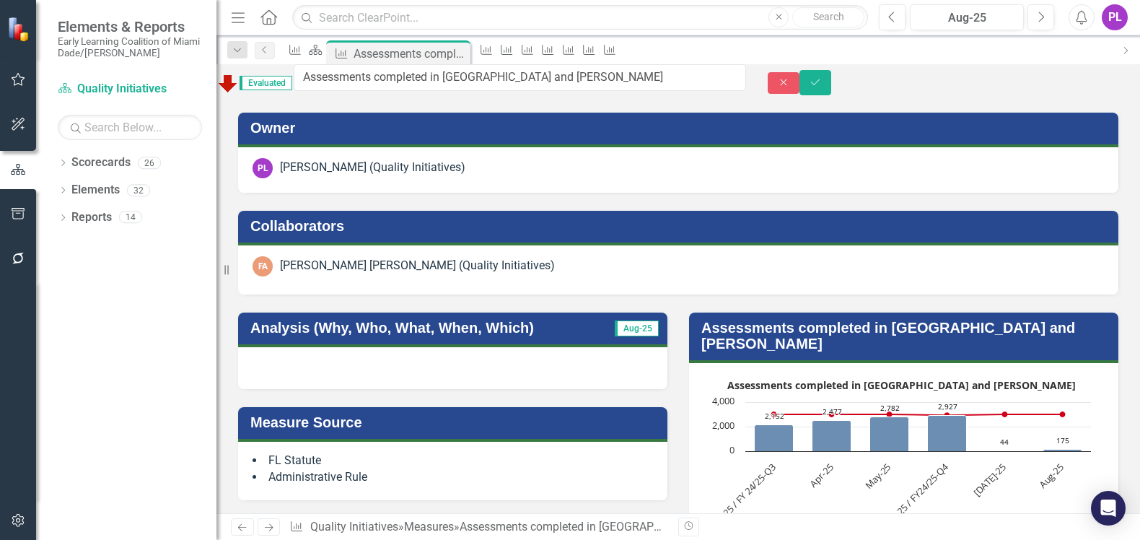
click at [438, 83] on input "Assessments completed in [GEOGRAPHIC_DATA] and [PERSON_NAME]" at bounding box center [520, 77] width 452 height 27
drag, startPoint x: 440, startPoint y: 145, endPoint x: 438, endPoint y: 83, distance: 62.1
click at [438, 83] on input "Assessments completed in [GEOGRAPHIC_DATA] and [PERSON_NAME]" at bounding box center [520, 77] width 452 height 27
click at [437, 83] on input "Assessments completed in [GEOGRAPHIC_DATA] and [PERSON_NAME]" at bounding box center [520, 77] width 452 height 27
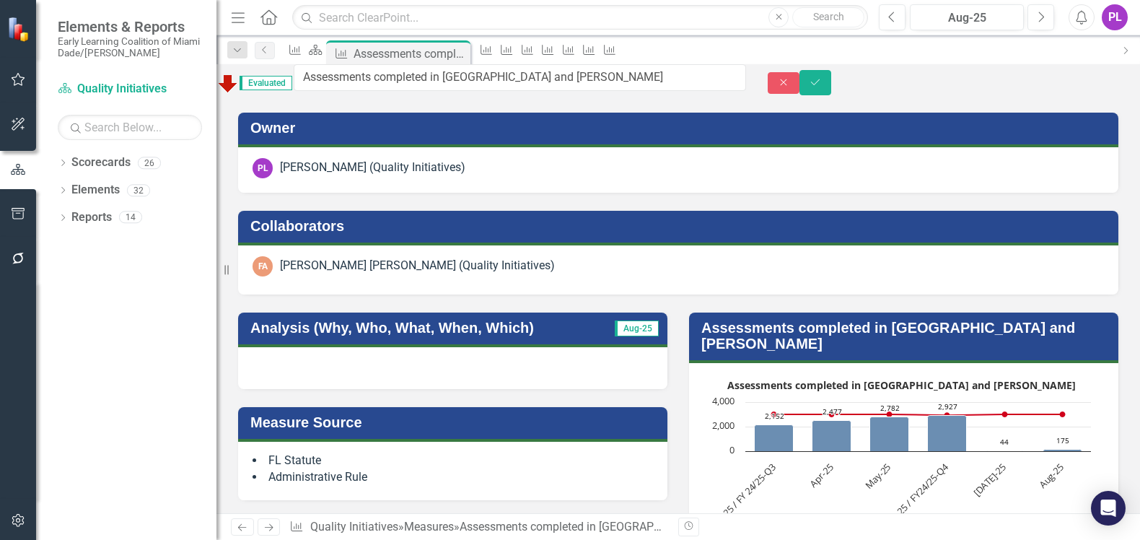
click at [437, 83] on input "Assessments completed in [GEOGRAPHIC_DATA] and [PERSON_NAME]" at bounding box center [520, 77] width 452 height 27
